Goal: Navigation & Orientation: Find specific page/section

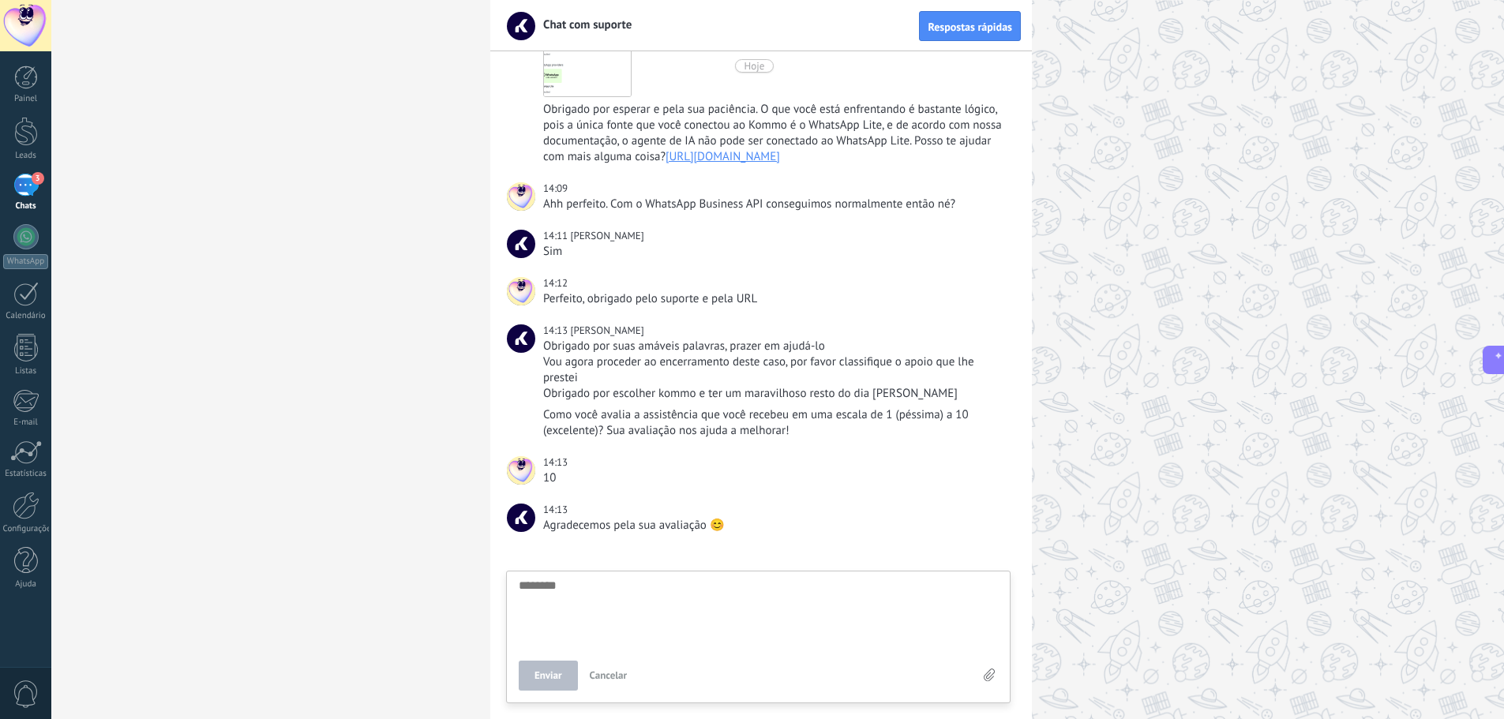
scroll to position [15, 0]
click at [36, 190] on div "3" at bounding box center [25, 185] width 25 height 23
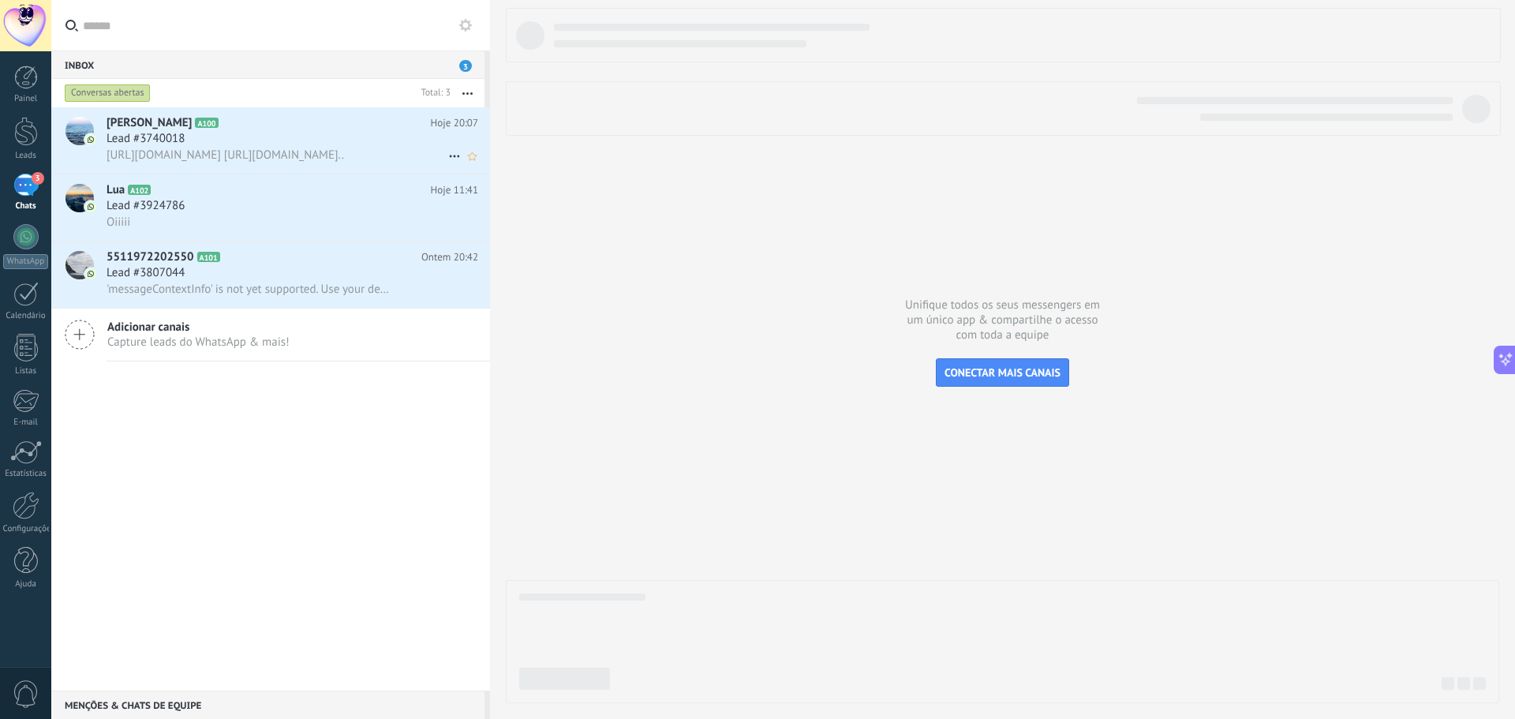
drag, startPoint x: 33, startPoint y: 133, endPoint x: 51, endPoint y: 143, distance: 20.5
click at [33, 133] on div at bounding box center [26, 131] width 24 height 29
